Goal: Task Accomplishment & Management: Manage account settings

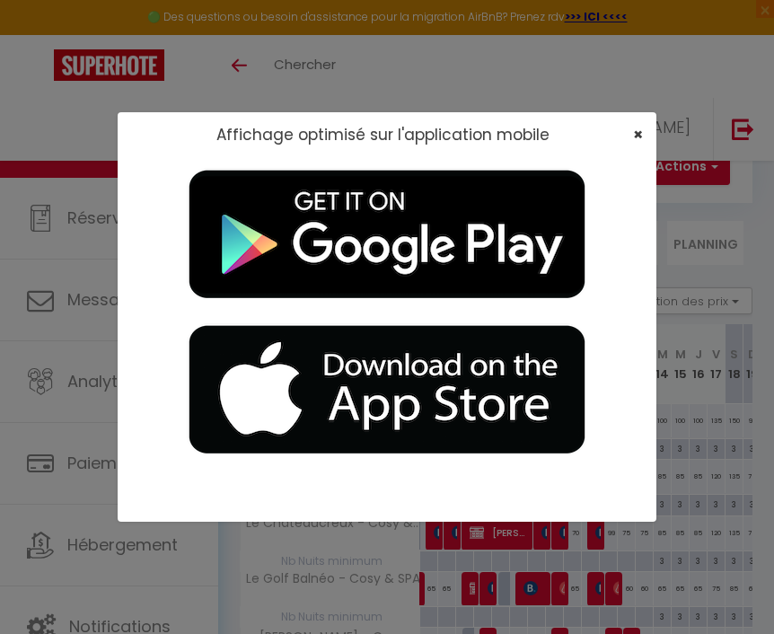
click at [638, 131] on span "×" at bounding box center [638, 134] width 10 height 22
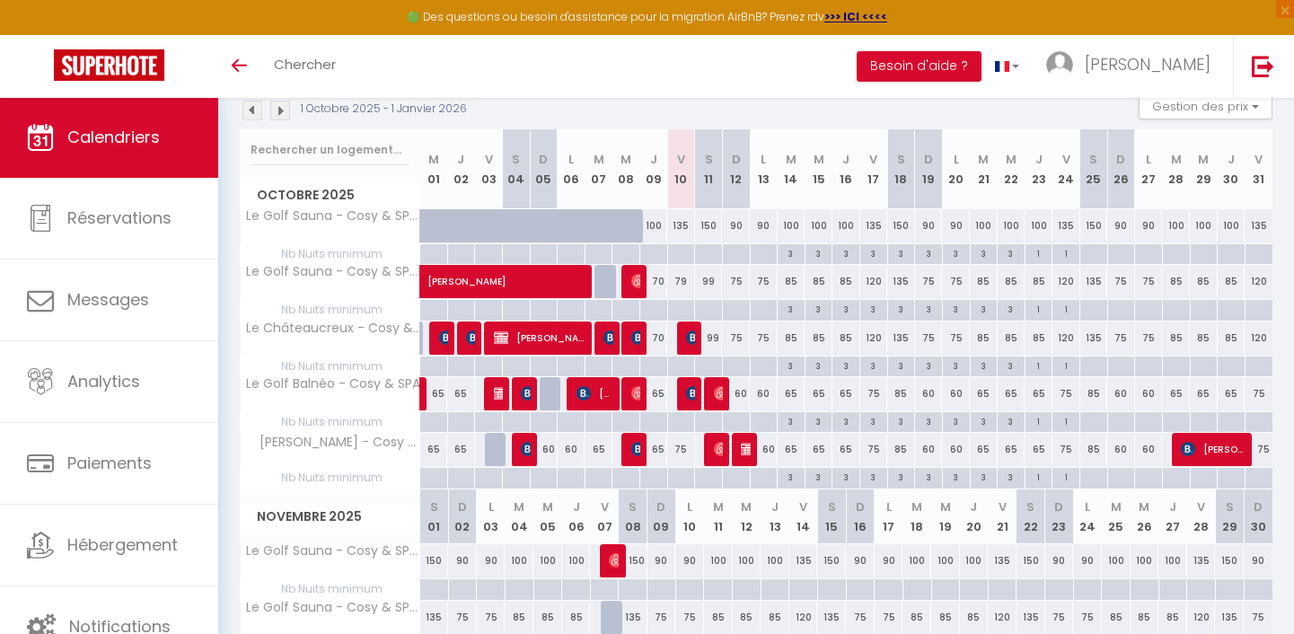
scroll to position [198, 0]
click at [680, 279] on span at bounding box center [563, 283] width 248 height 34
select select "OK"
select select "0"
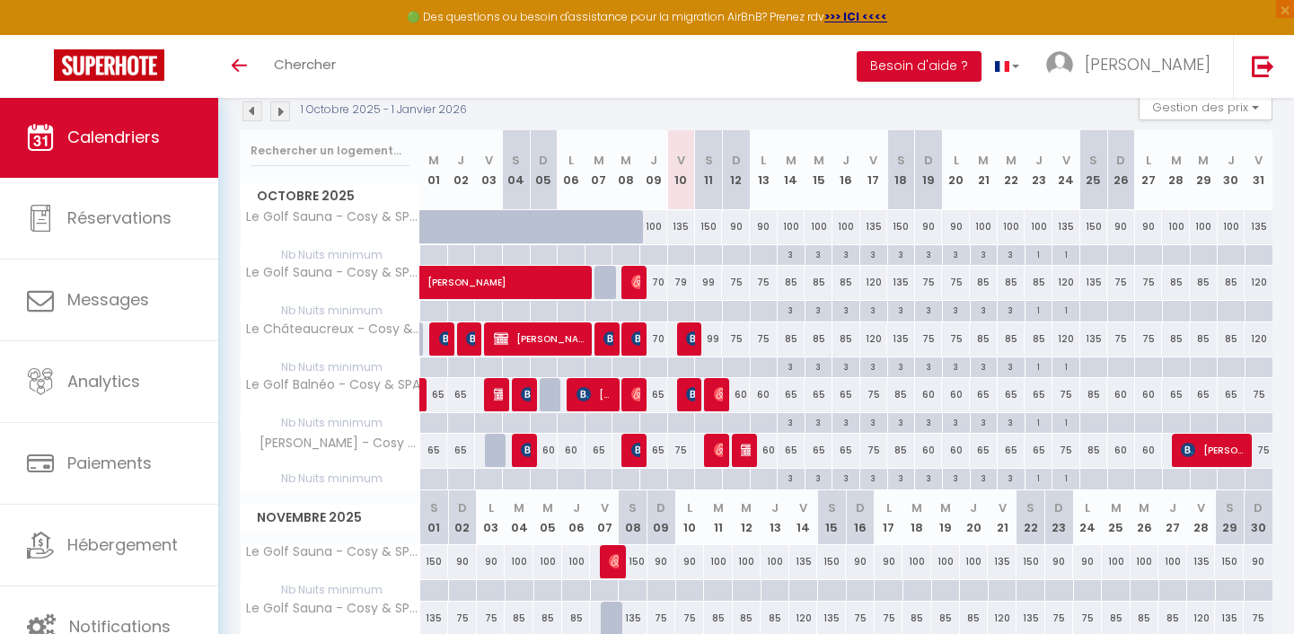
select select "0"
select select "1"
select select
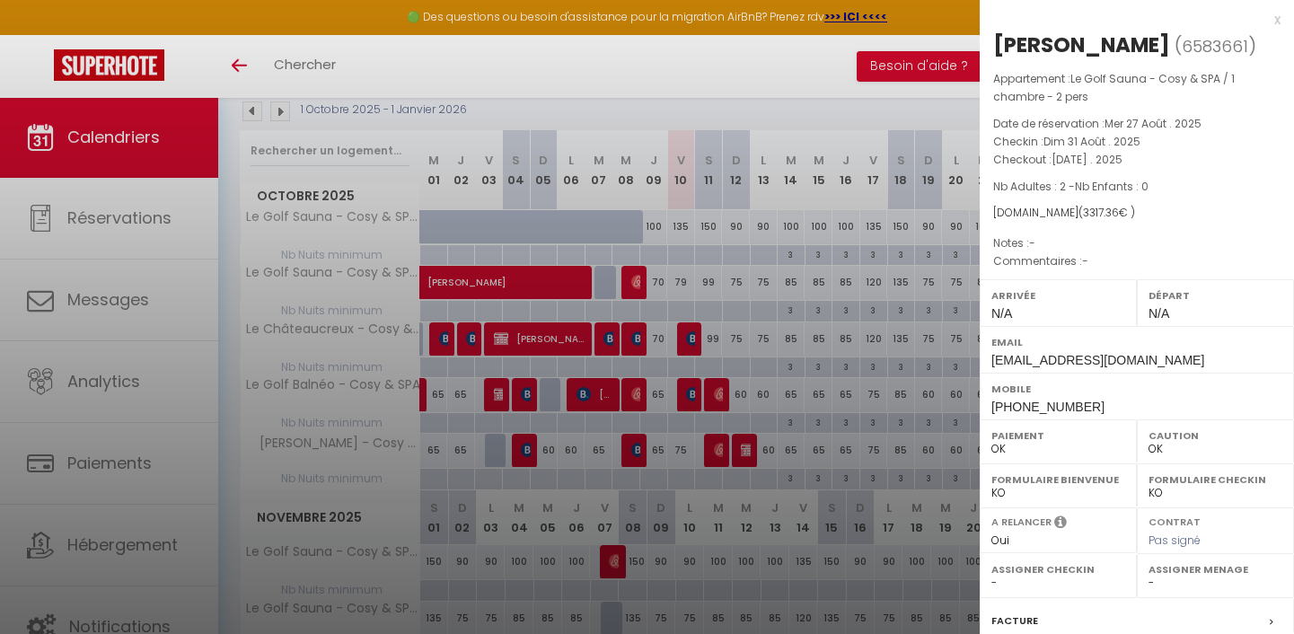
click at [682, 279] on div at bounding box center [647, 317] width 1294 height 634
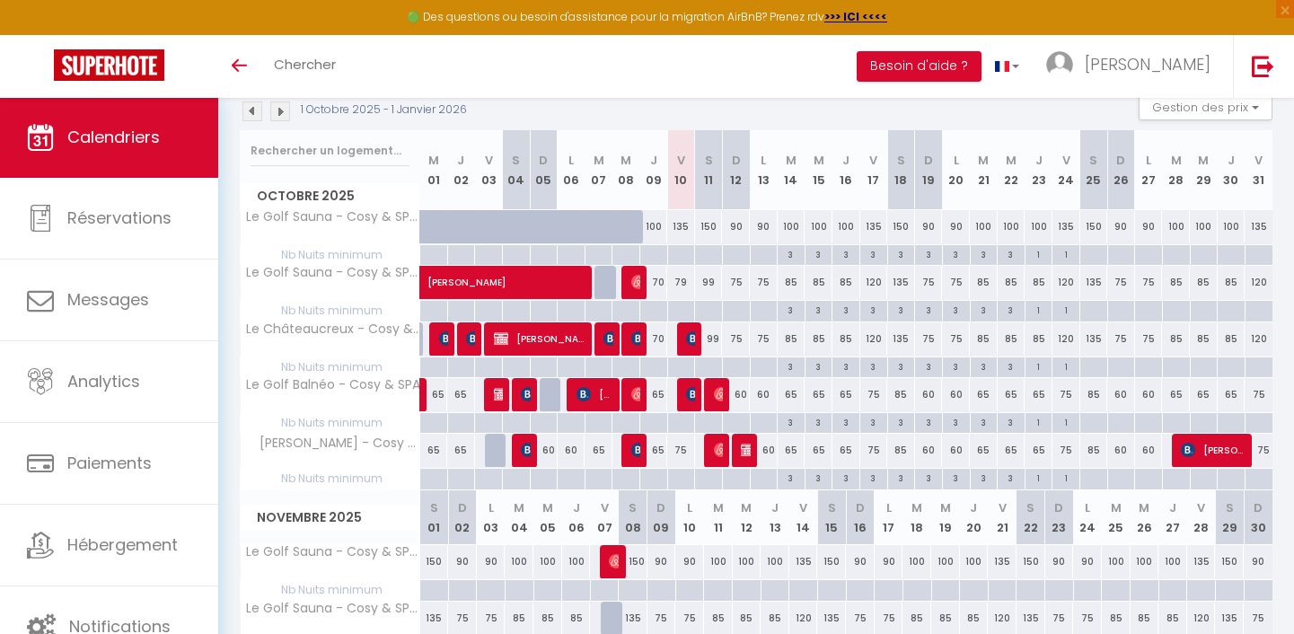
click at [718, 285] on div "99" at bounding box center [709, 282] width 28 height 33
type input "99"
type input "Sam 11 Octobre 2025"
type input "Dim 12 Octobre 2025"
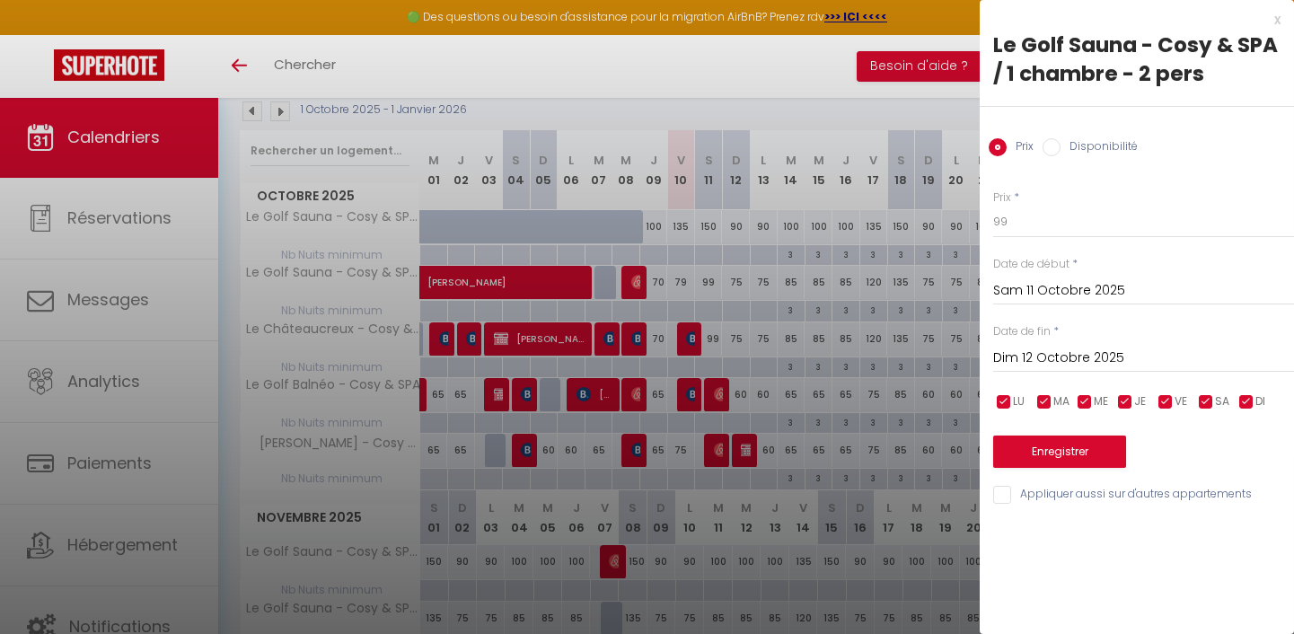
click at [710, 280] on div at bounding box center [647, 317] width 1294 height 634
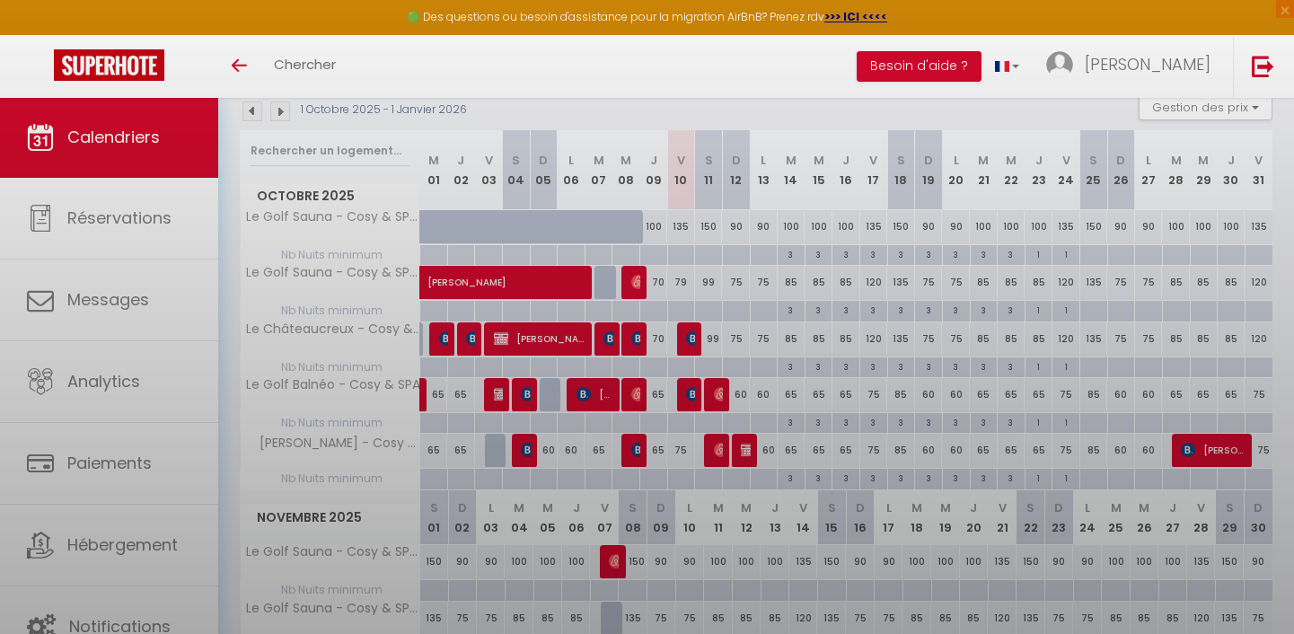
click at [727, 280] on body "🟢 Des questions ou besoin d'assistance pour la migration AirBnB? Prenez rdv >>>…" at bounding box center [647, 567] width 1294 height 1337
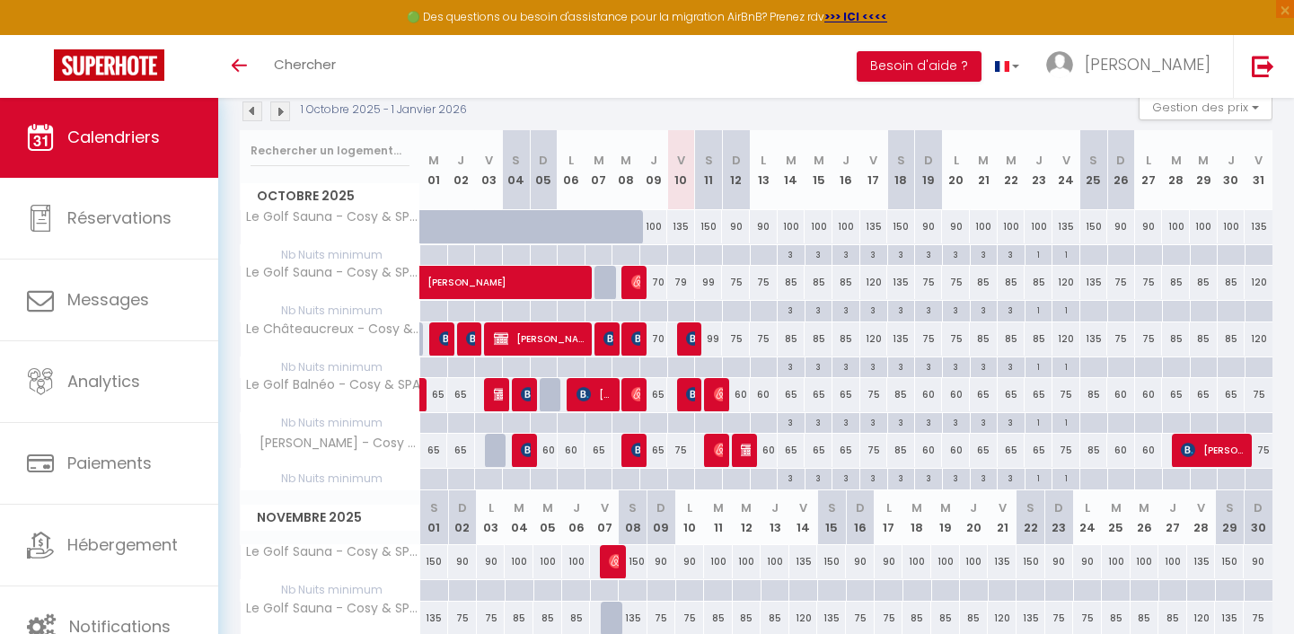
click at [758, 280] on div "75" at bounding box center [764, 282] width 28 height 33
type input "75"
type input "Lun 13 Octobre 2025"
type input "[DATE]"
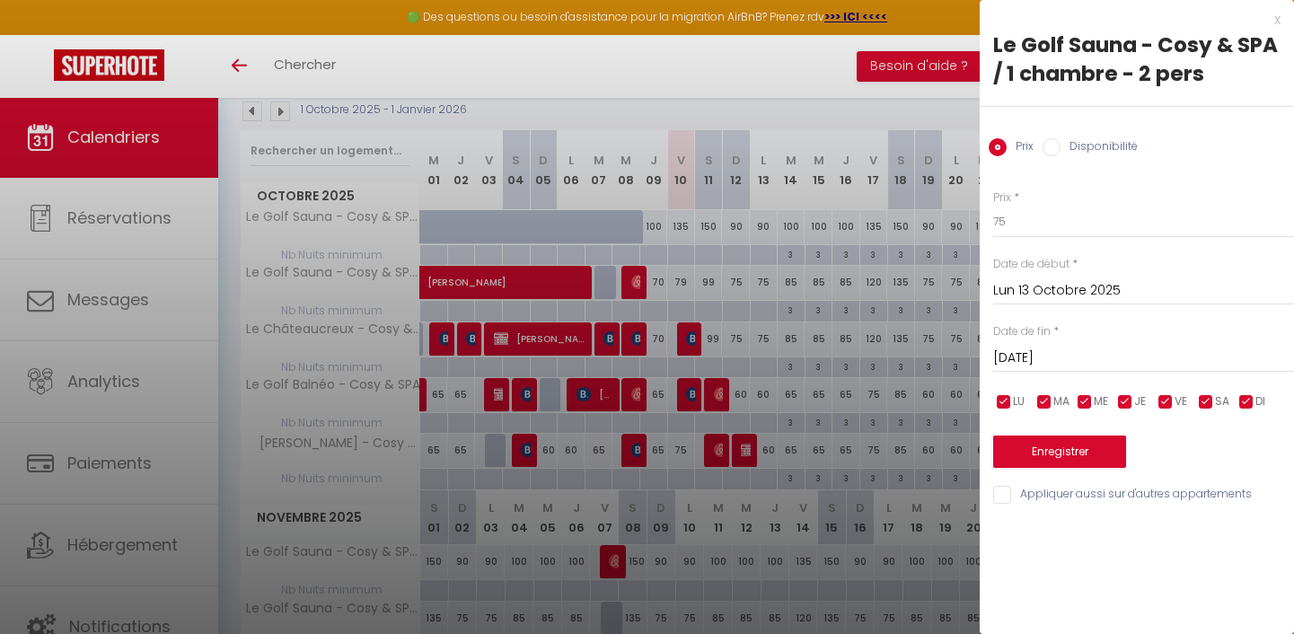
click at [773, 290] on input "Lun 13 Octobre 2025" at bounding box center [1143, 290] width 301 height 23
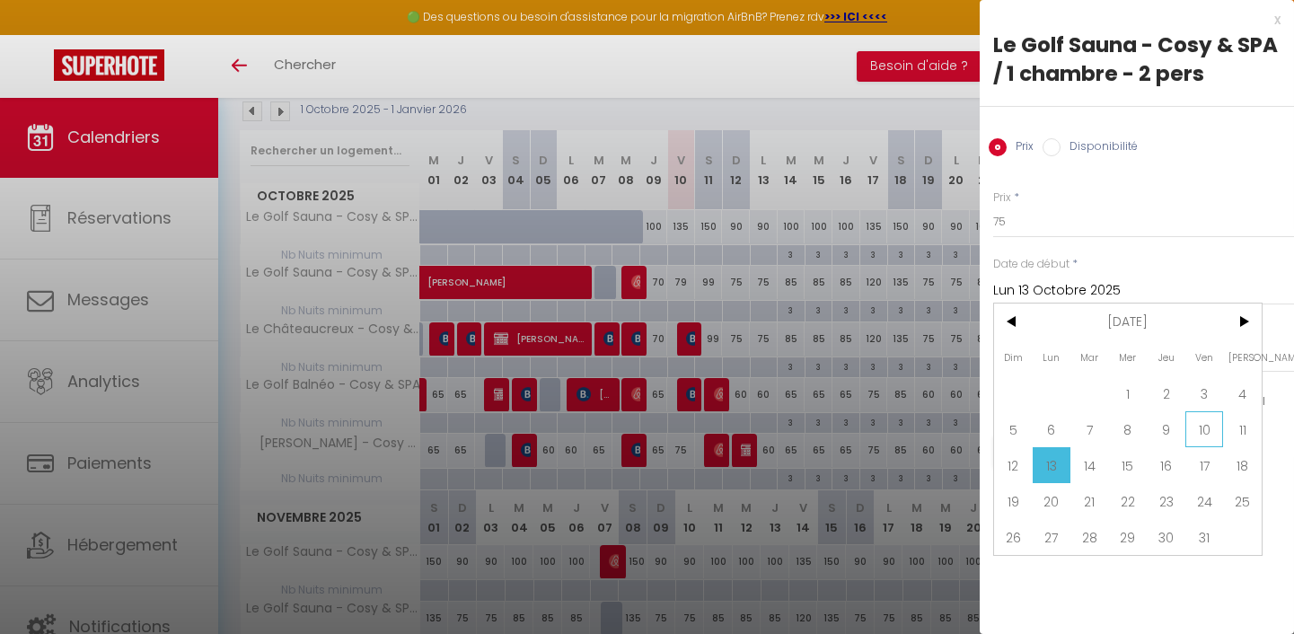
click at [773, 423] on span "10" at bounding box center [1204, 429] width 39 height 36
type input "Ven 10 Octobre 2025"
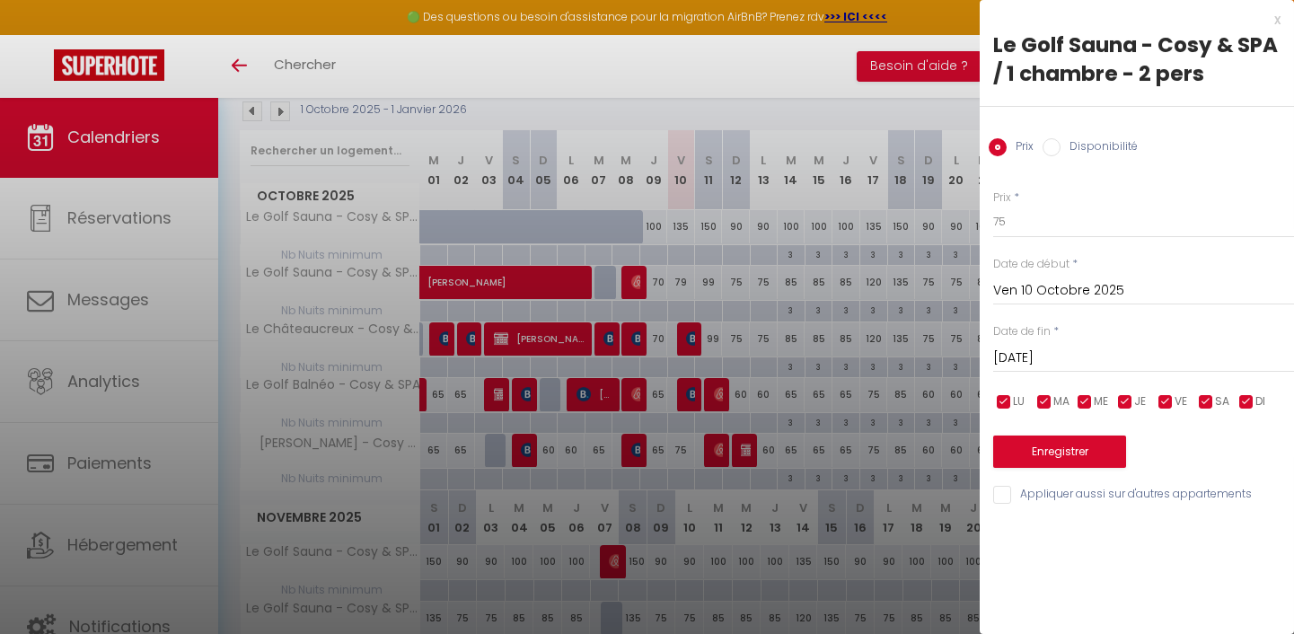
click at [773, 355] on input "[DATE]" at bounding box center [1143, 358] width 301 height 23
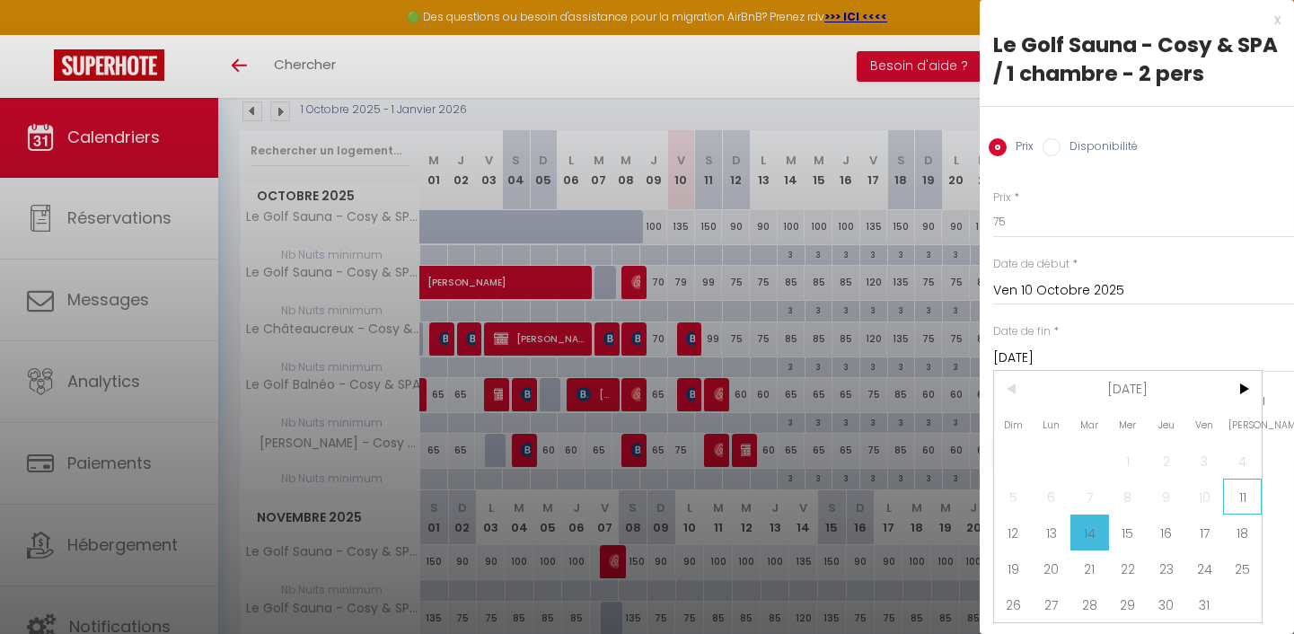
click at [773, 496] on span "11" at bounding box center [1242, 496] width 39 height 36
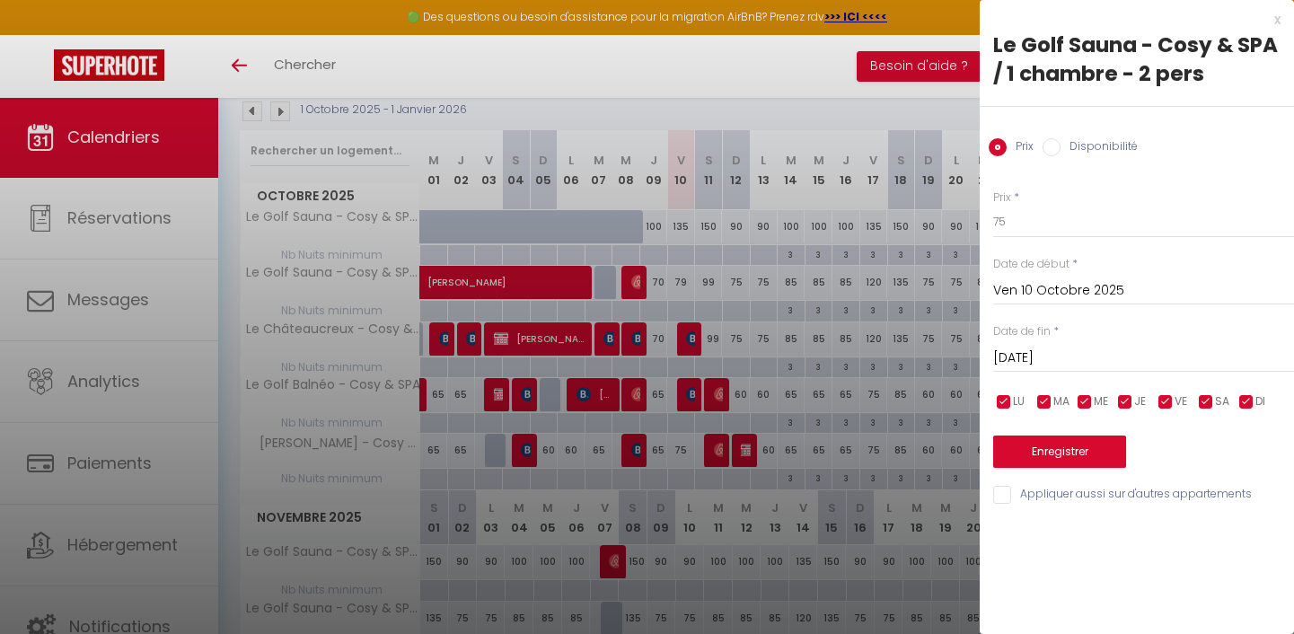
type input "Sam 11 Octobre 2025"
click at [773, 227] on input "75" at bounding box center [1143, 222] width 301 height 32
type input "70"
click at [773, 453] on button "Enregistrer" at bounding box center [1059, 451] width 133 height 32
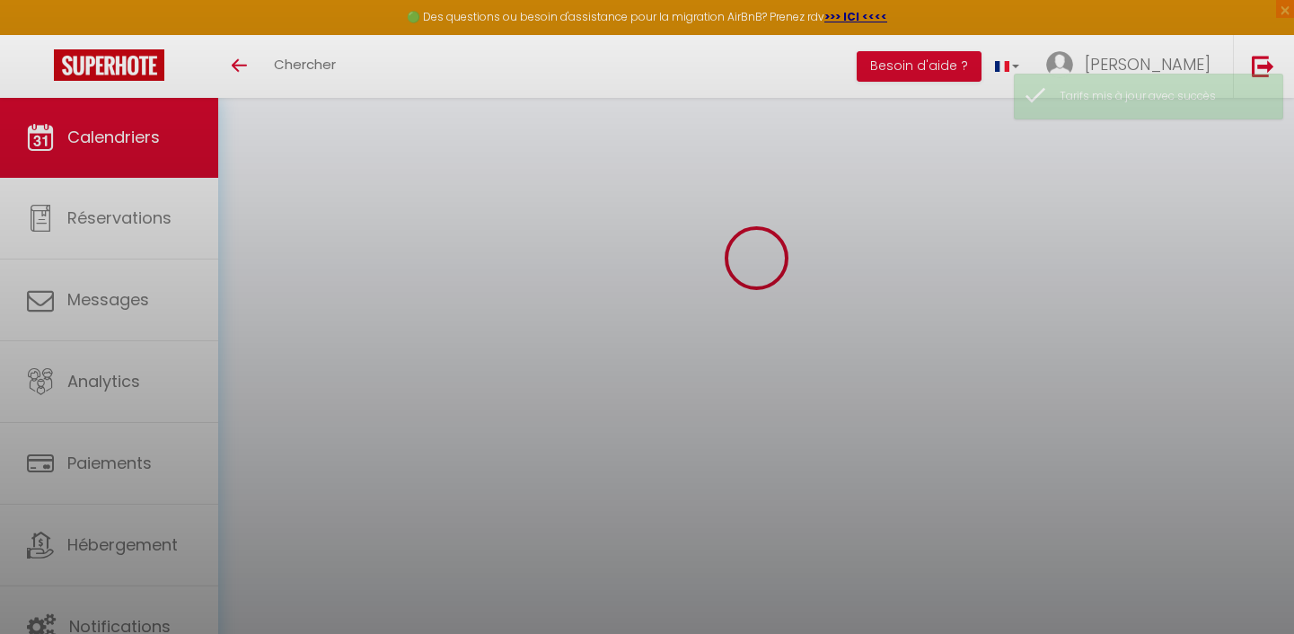
scroll to position [97, 0]
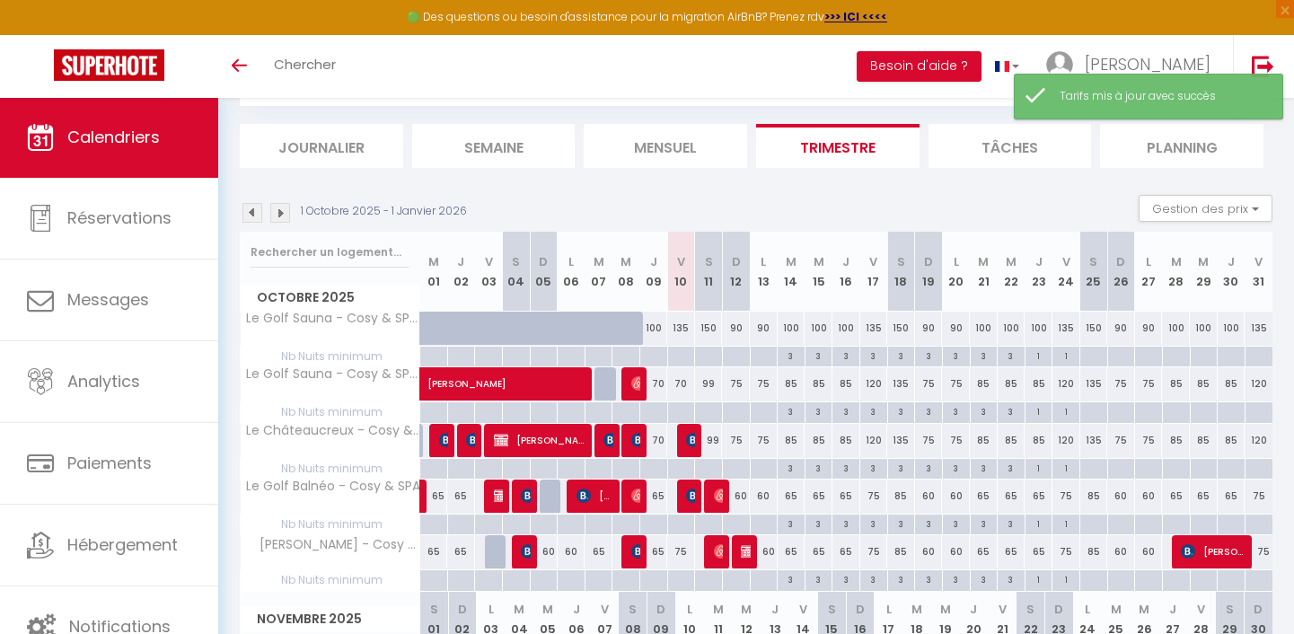
click at [685, 553] on div "75" at bounding box center [681, 551] width 28 height 33
type input "75"
type input "Ven 10 Octobre 2025"
type input "Sam 11 Octobre 2025"
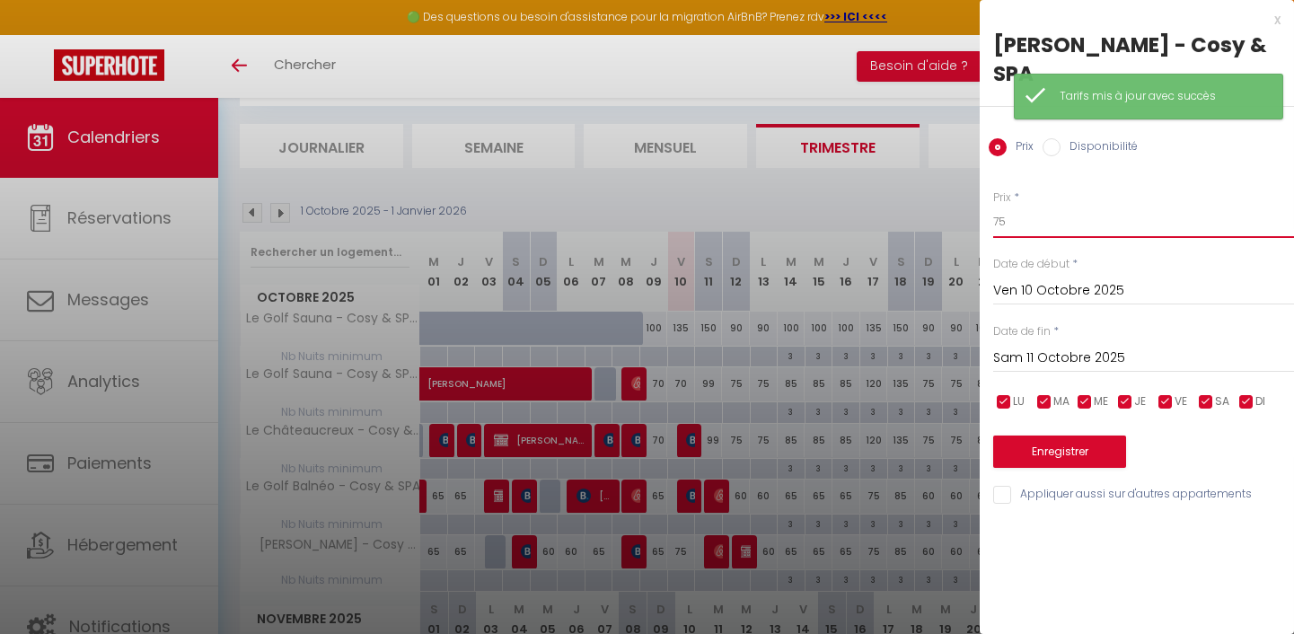
click at [773, 206] on input "75" at bounding box center [1143, 222] width 301 height 32
type input "70"
click at [773, 435] on button "Enregistrer" at bounding box center [1059, 451] width 133 height 32
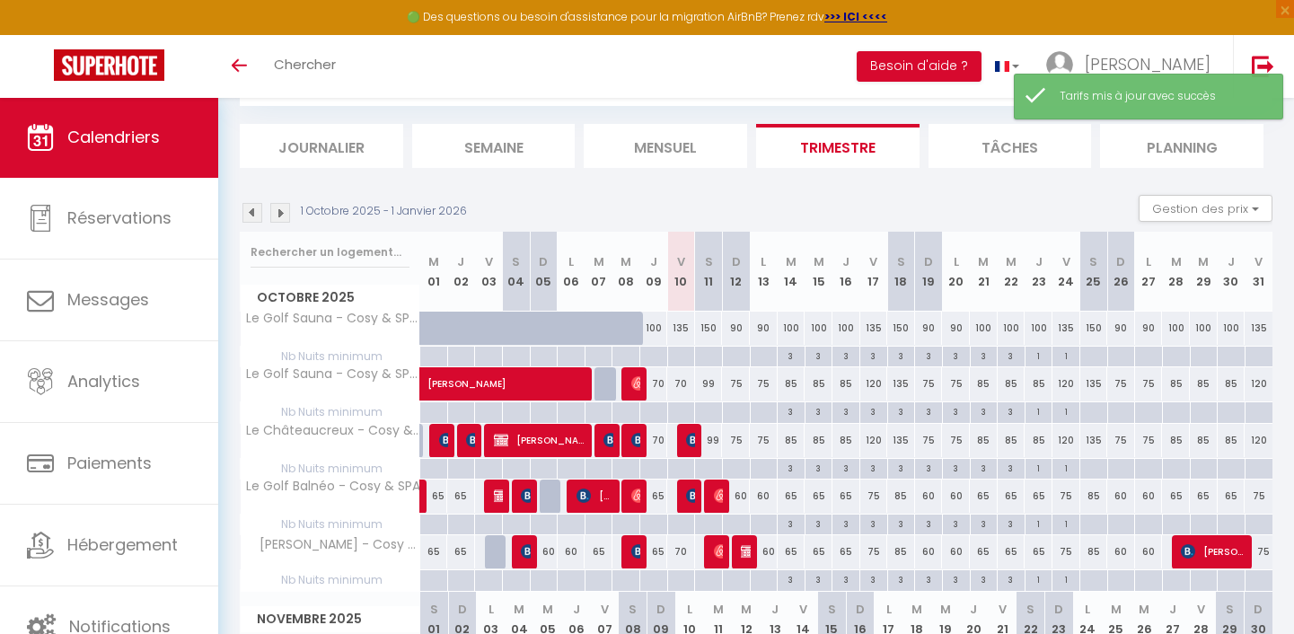
click at [707, 383] on div "99" at bounding box center [709, 383] width 28 height 33
type input "99"
type input "Sam 11 Octobre 2025"
type input "Dim 12 Octobre 2025"
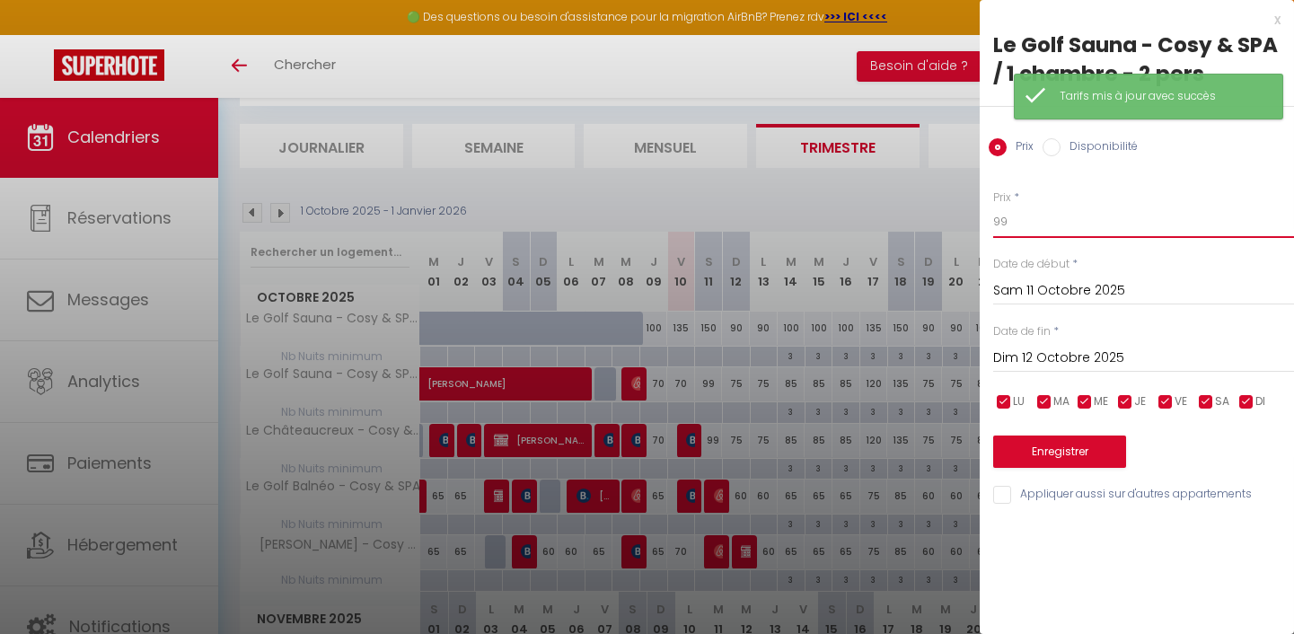
click at [773, 224] on input "99" at bounding box center [1143, 222] width 301 height 32
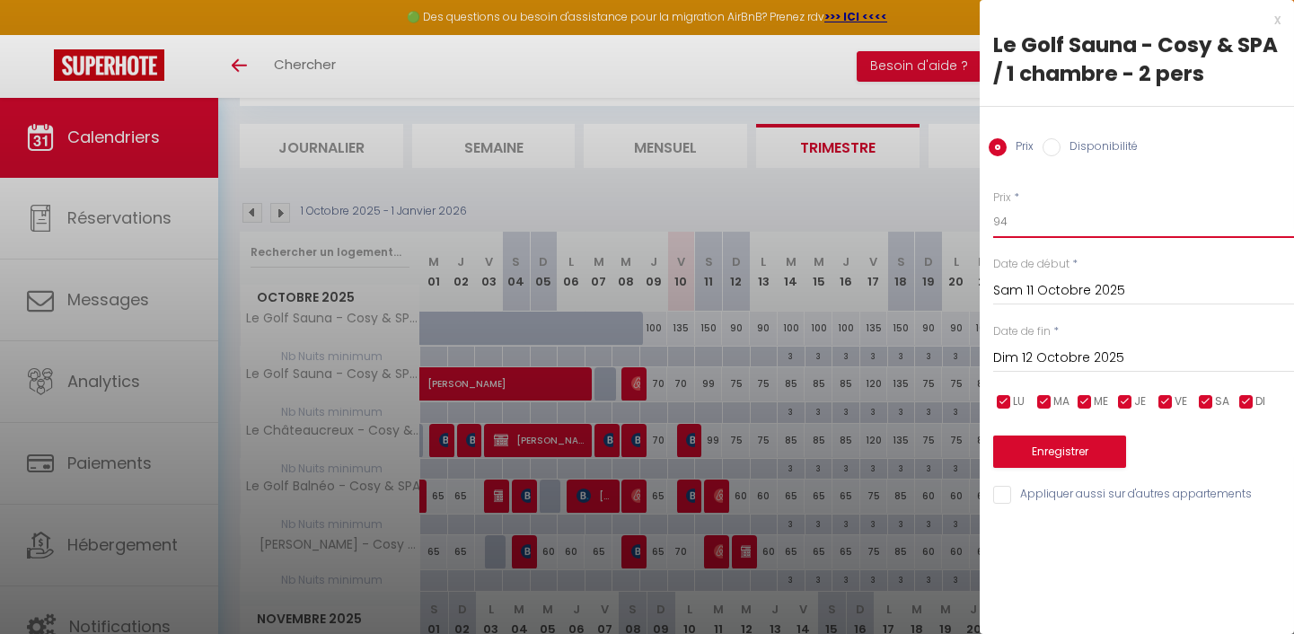
type input "94"
click at [773, 487] on input "Appliquer aussi sur d'autres appartements" at bounding box center [1143, 495] width 301 height 18
checkbox input "true"
click at [773, 444] on button "Enregistrer" at bounding box center [1059, 451] width 133 height 32
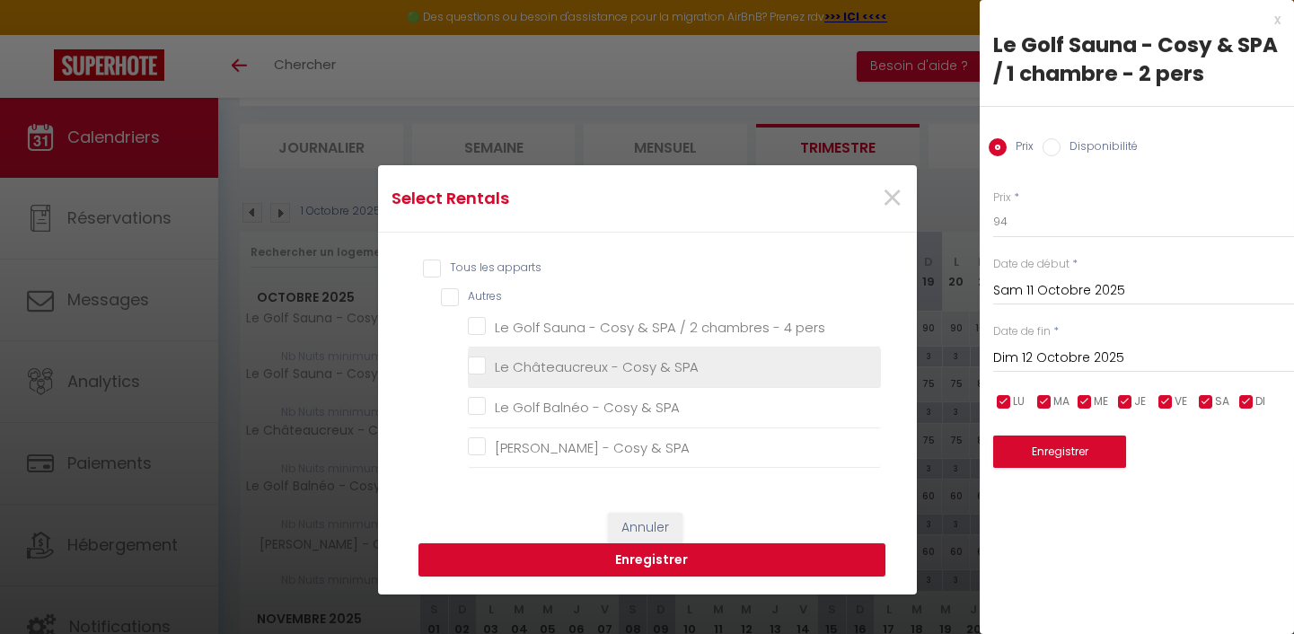
click at [642, 373] on SPA "Le Châteaucreux - Cosy & SPA" at bounding box center [674, 367] width 413 height 18
checkbox SPA "true"
checkbox pers "false"
checkbox SPA "false"
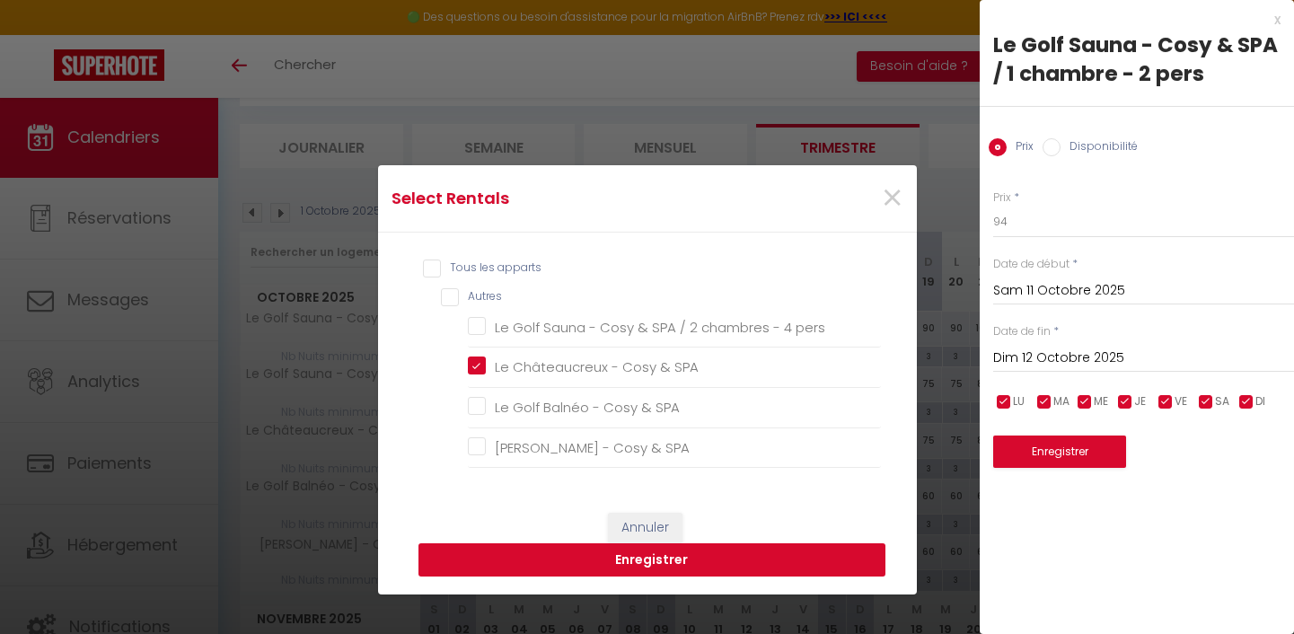
click at [635, 563] on button "Enregistrer" at bounding box center [651, 560] width 467 height 34
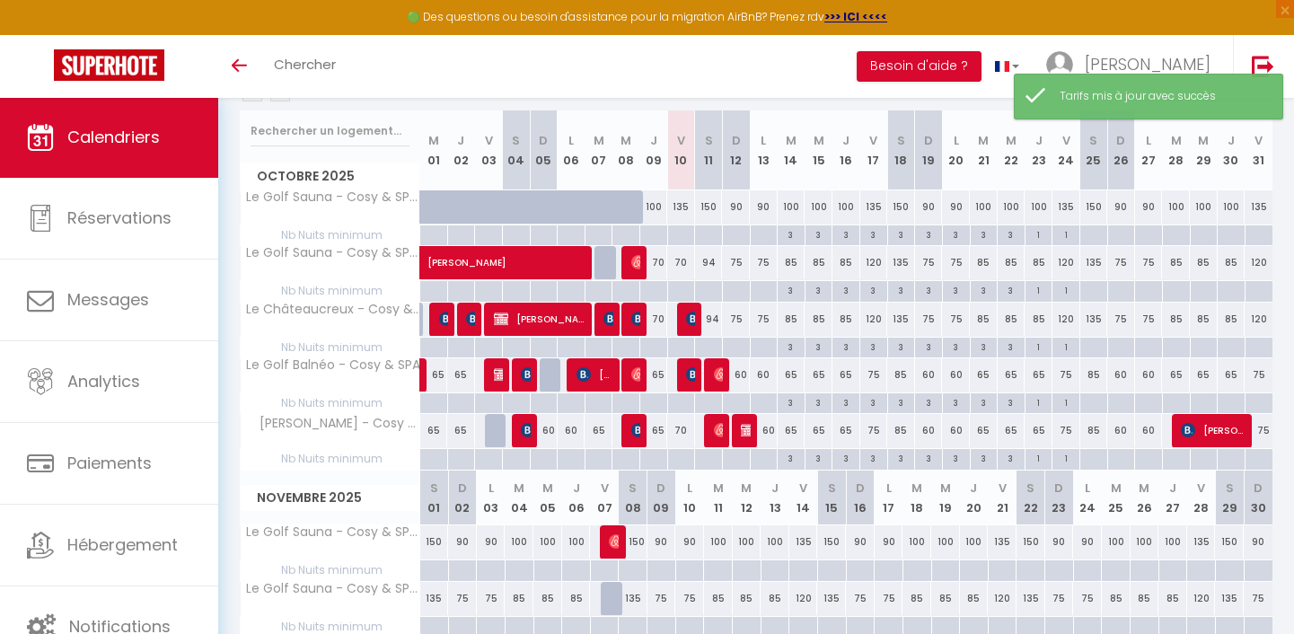
scroll to position [215, 0]
